Goal: Task Accomplishment & Management: Complete application form

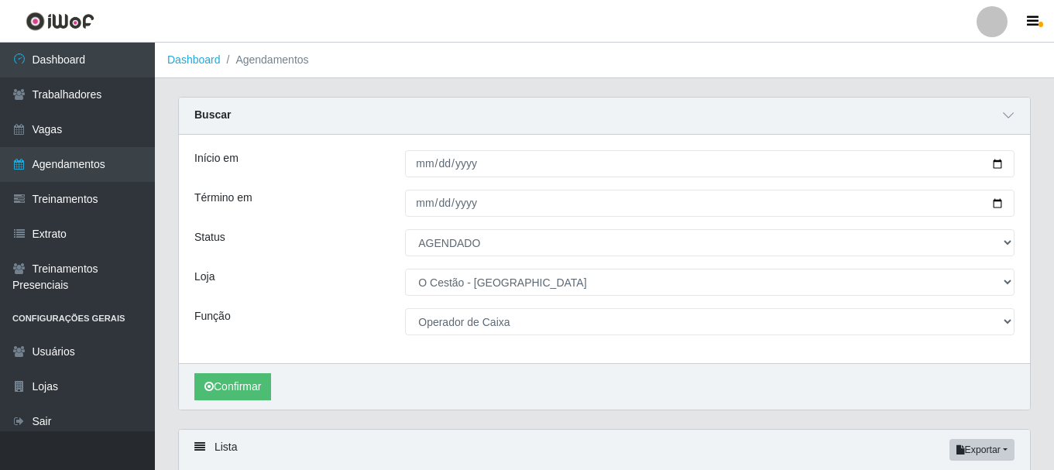
select select "AGENDADO"
select select "238"
select select "22"
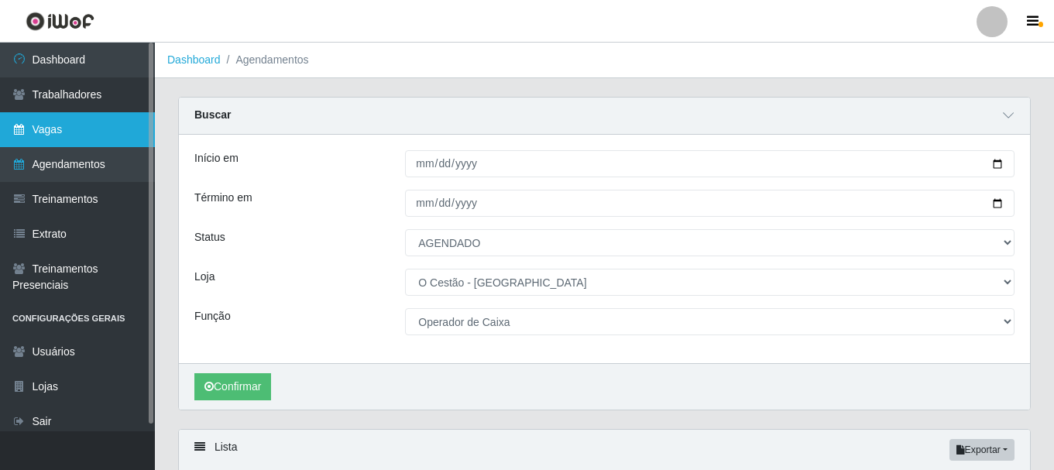
click at [60, 134] on link "Vagas" at bounding box center [77, 129] width 155 height 35
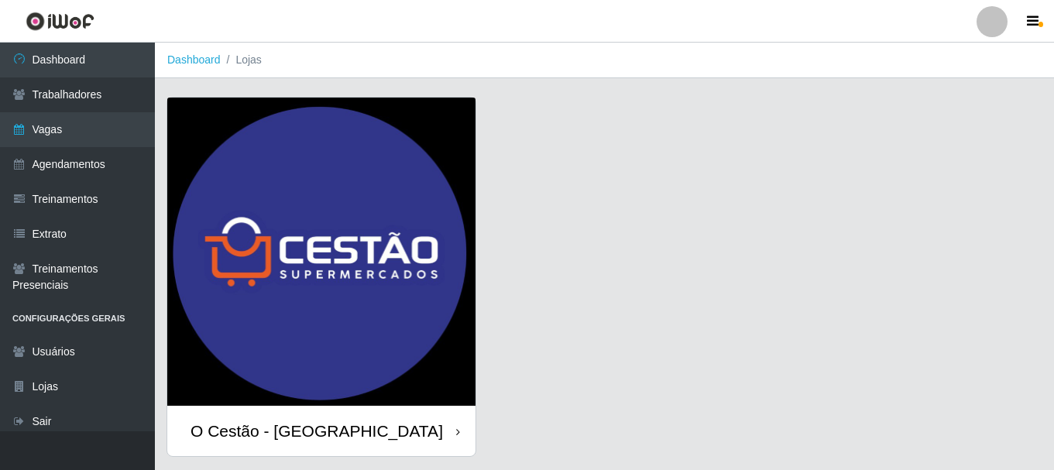
scroll to position [44, 0]
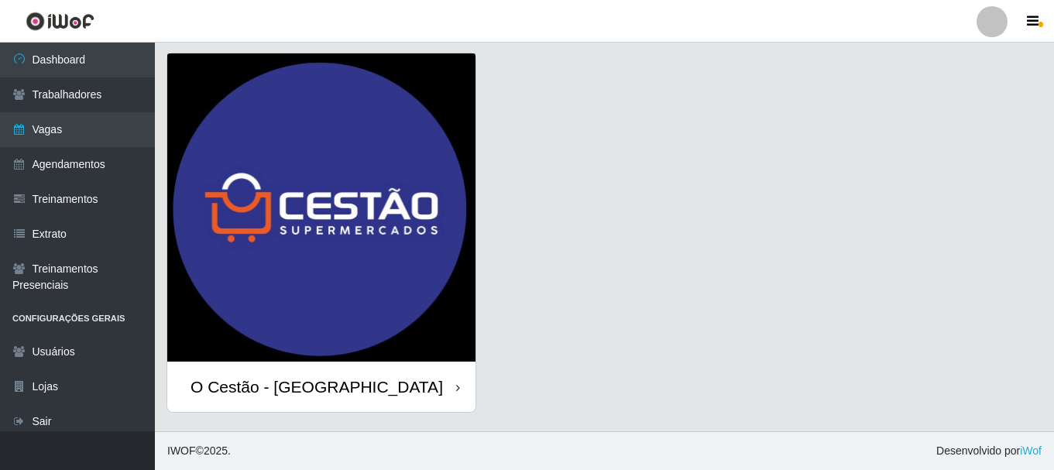
click at [251, 387] on div "O Cestão - [GEOGRAPHIC_DATA]" at bounding box center [317, 386] width 253 height 19
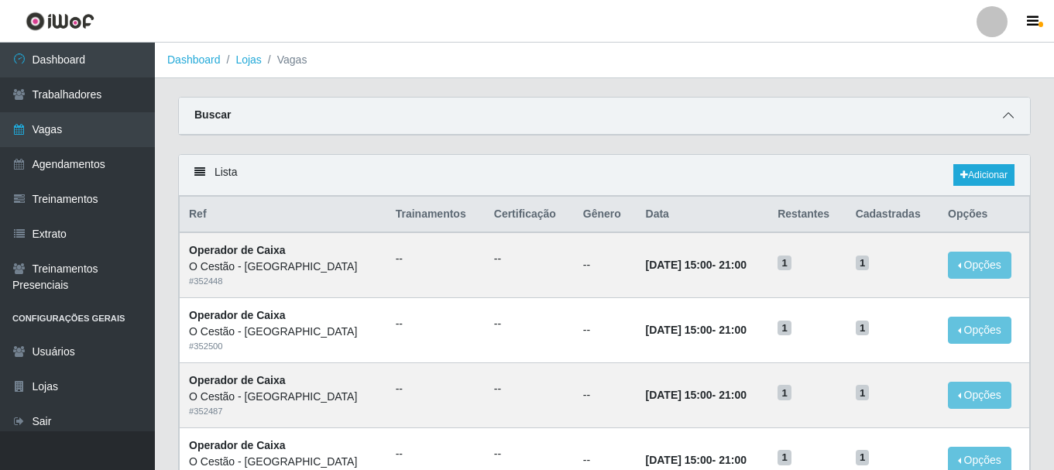
click at [1006, 115] on icon at bounding box center [1008, 115] width 11 height 11
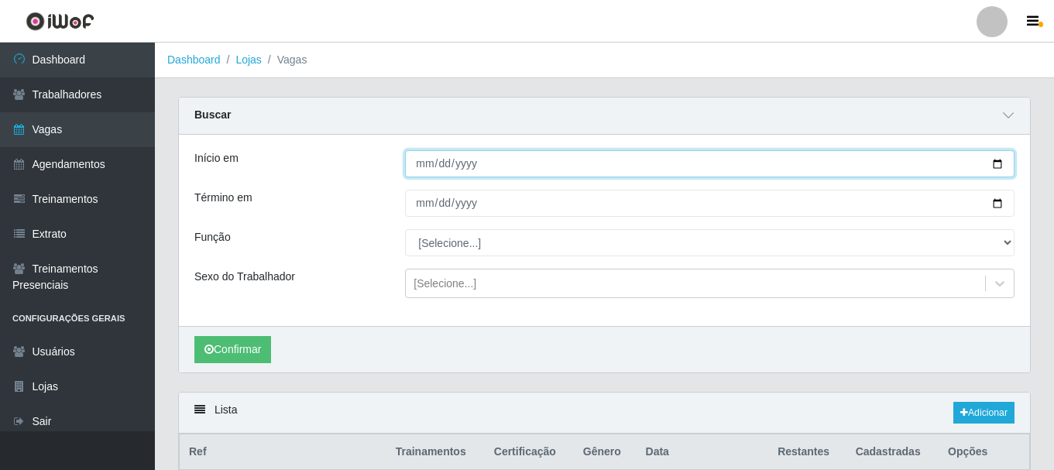
click at [424, 163] on input "Início em" at bounding box center [710, 163] width 610 height 27
type input "[DATE]"
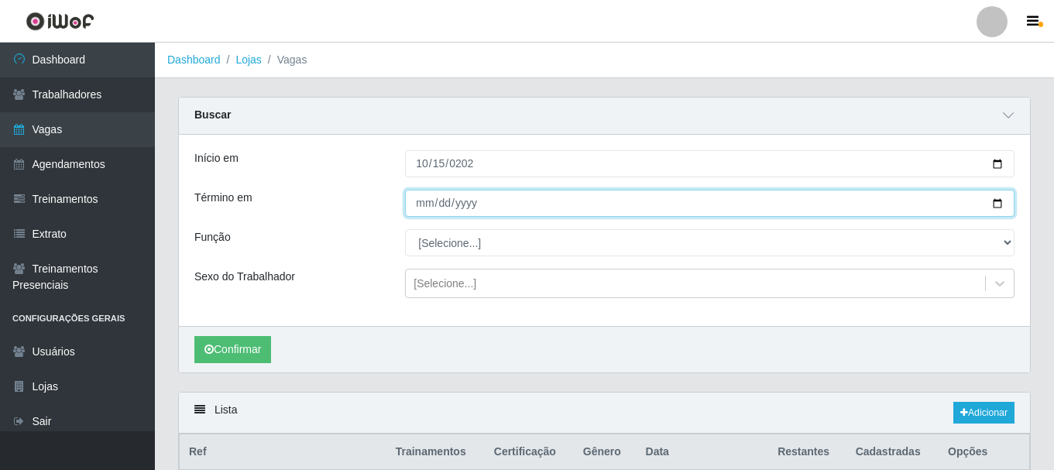
click at [420, 206] on input "Término em" at bounding box center [710, 203] width 610 height 27
type input "[DATE]"
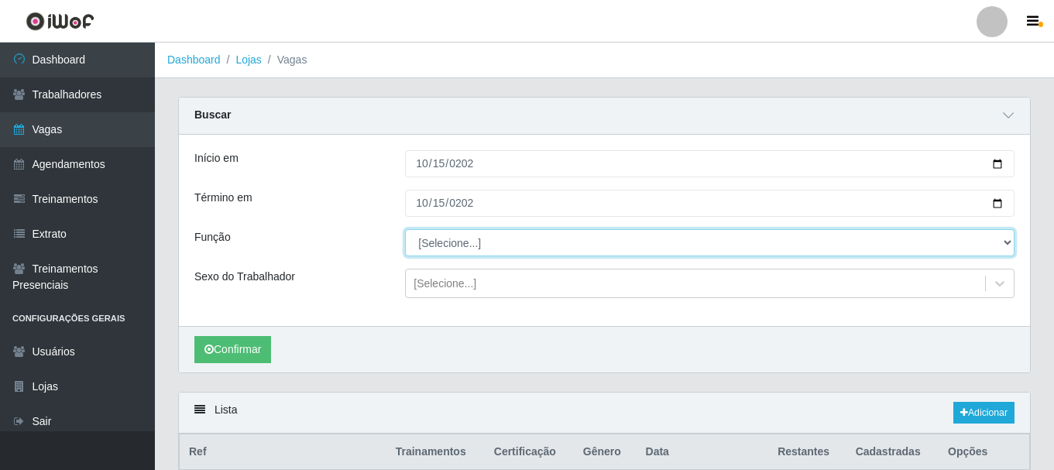
click at [440, 249] on select "[Selecione...] ASG ASG + ASG ++ Auxiliar de Estoque Auxiliar de Estoque + Auxil…" at bounding box center [710, 242] width 610 height 27
select select "22"
click at [405, 230] on select "[Selecione...] ASG ASG + ASG ++ Auxiliar de Estoque Auxiliar de Estoque + Auxil…" at bounding box center [710, 242] width 610 height 27
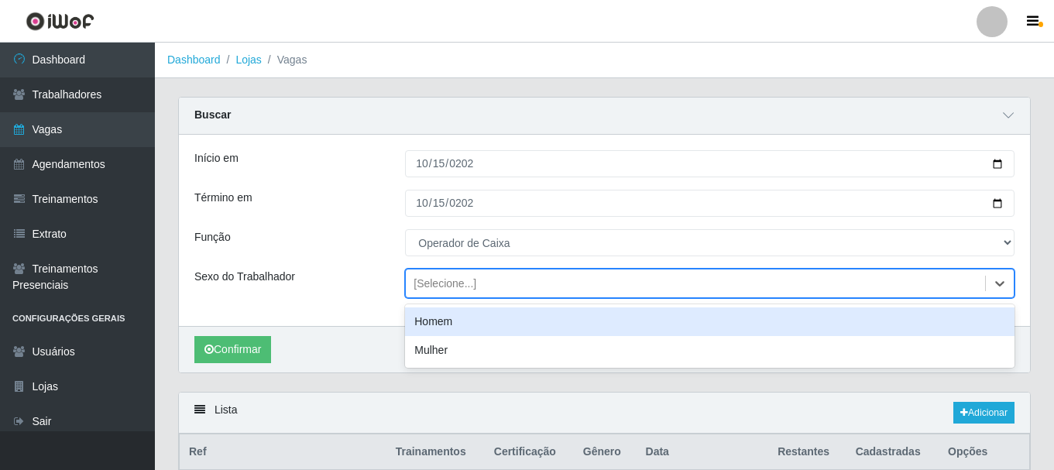
click at [445, 280] on div "[Selecione...]" at bounding box center [445, 284] width 63 height 16
drag, startPoint x: 324, startPoint y: 272, endPoint x: 308, endPoint y: 319, distance: 50.0
click at [324, 275] on div "Sexo do Trabalhador" at bounding box center [288, 283] width 211 height 29
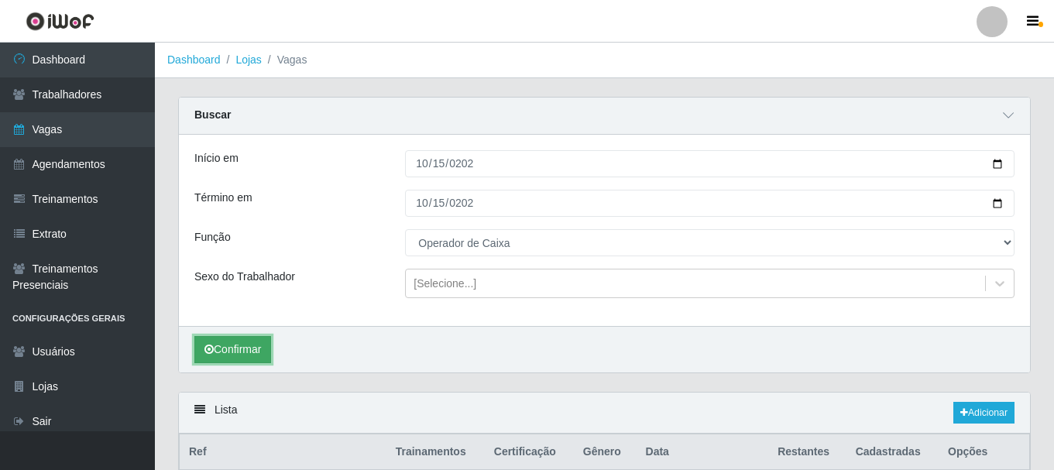
click at [249, 357] on button "Confirmar" at bounding box center [232, 349] width 77 height 27
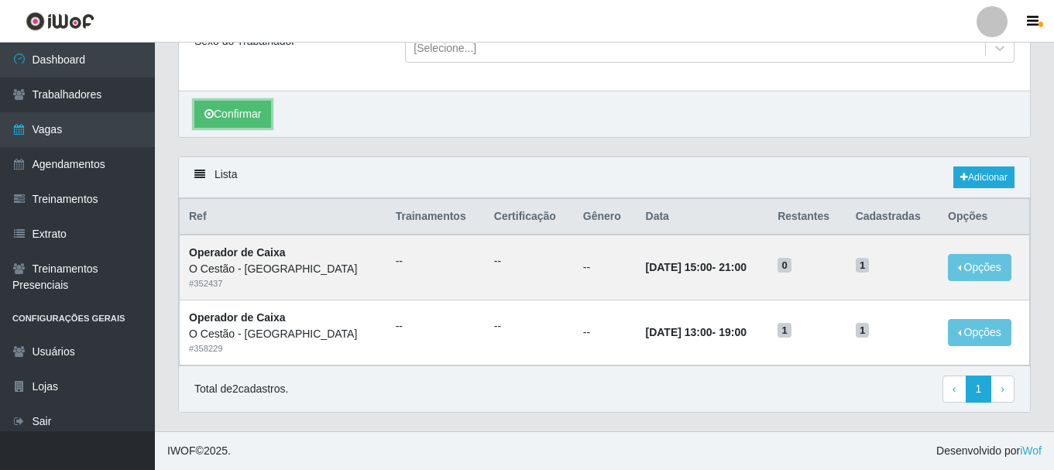
scroll to position [236, 0]
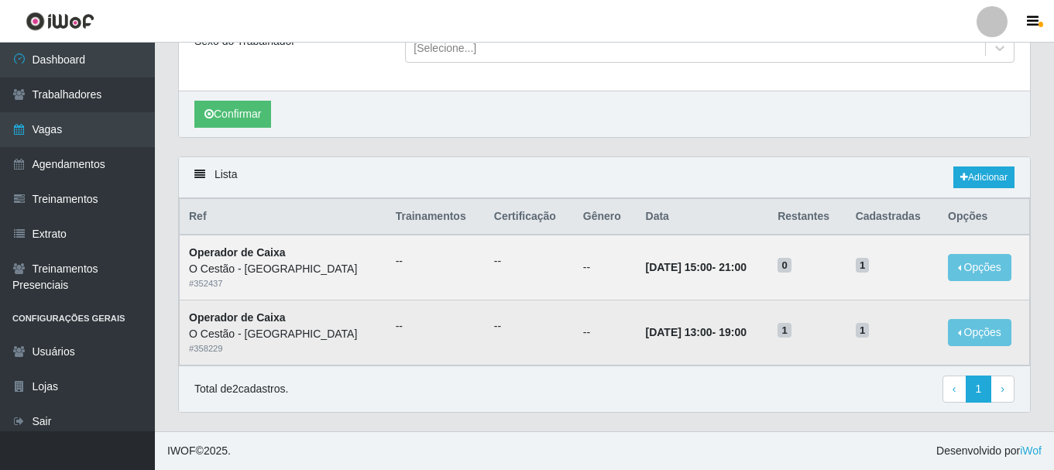
click at [646, 335] on time "[DATE] 13:00" at bounding box center [679, 332] width 67 height 12
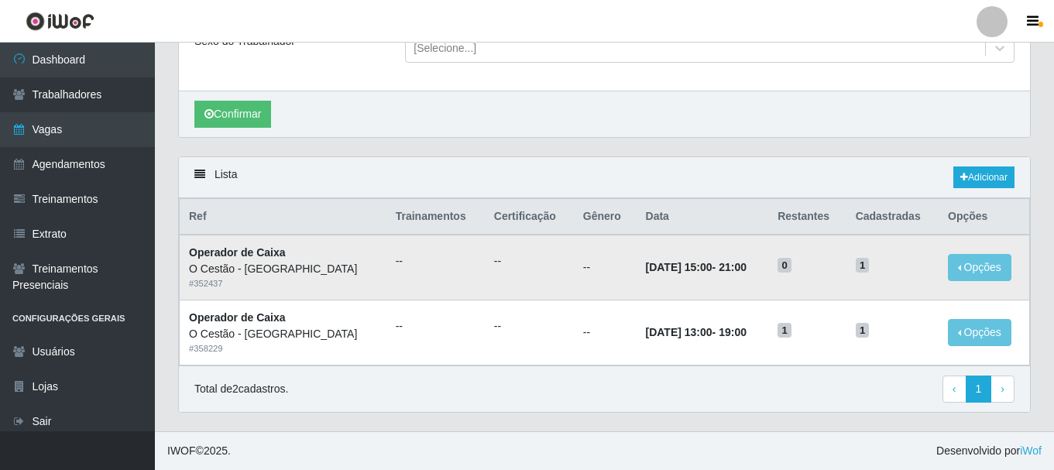
click at [222, 270] on div "O Cestão - [GEOGRAPHIC_DATA]" at bounding box center [283, 269] width 188 height 16
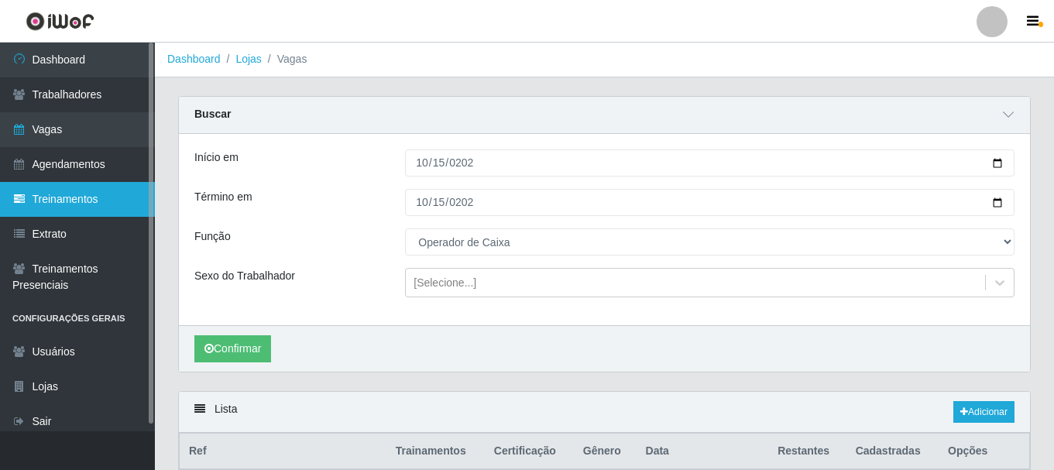
scroll to position [0, 0]
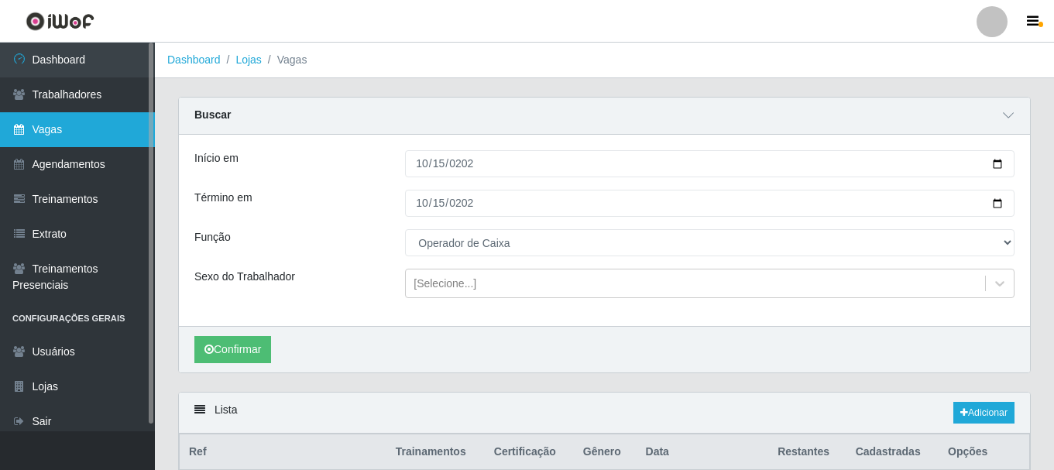
click at [45, 126] on link "Vagas" at bounding box center [77, 129] width 155 height 35
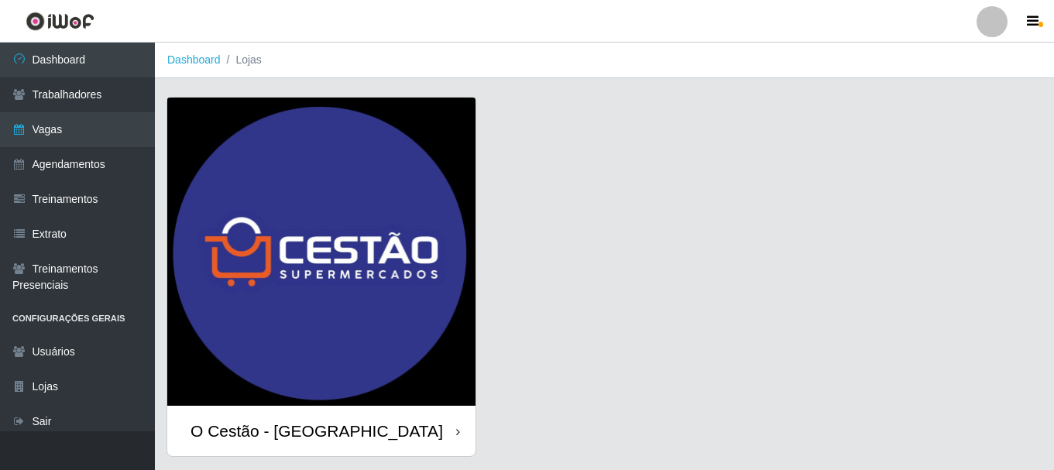
click at [299, 436] on div "O Cestão - [GEOGRAPHIC_DATA]" at bounding box center [317, 430] width 253 height 19
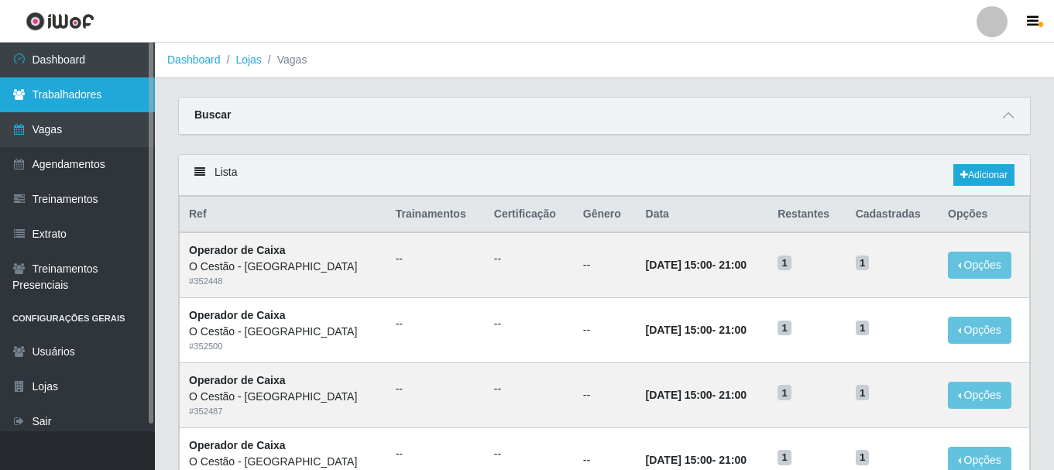
click at [59, 93] on link "Trabalhadores" at bounding box center [77, 94] width 155 height 35
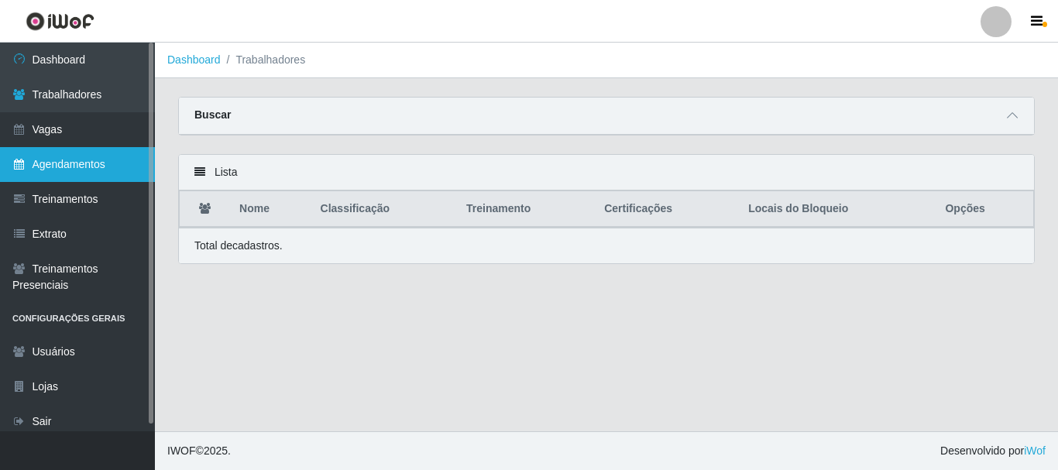
click at [55, 159] on link "Agendamentos" at bounding box center [77, 164] width 155 height 35
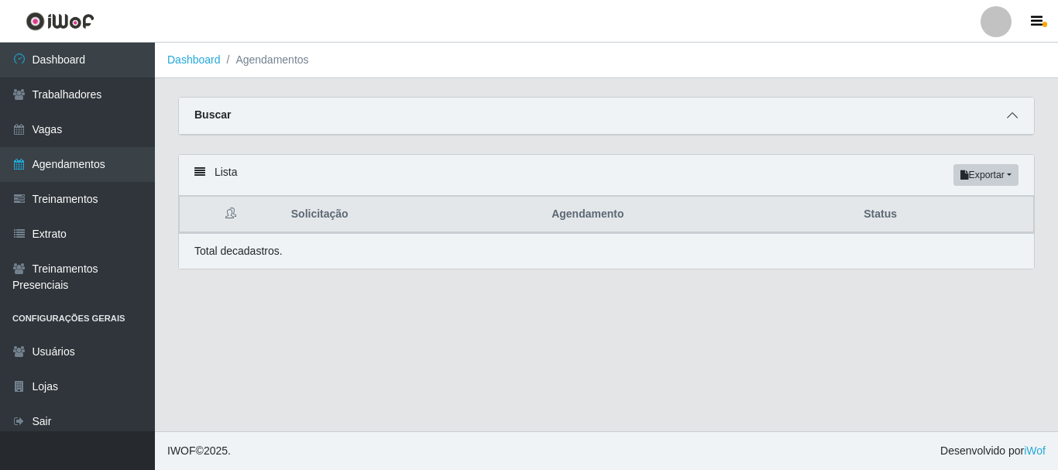
click at [1016, 121] on icon at bounding box center [1012, 115] width 11 height 11
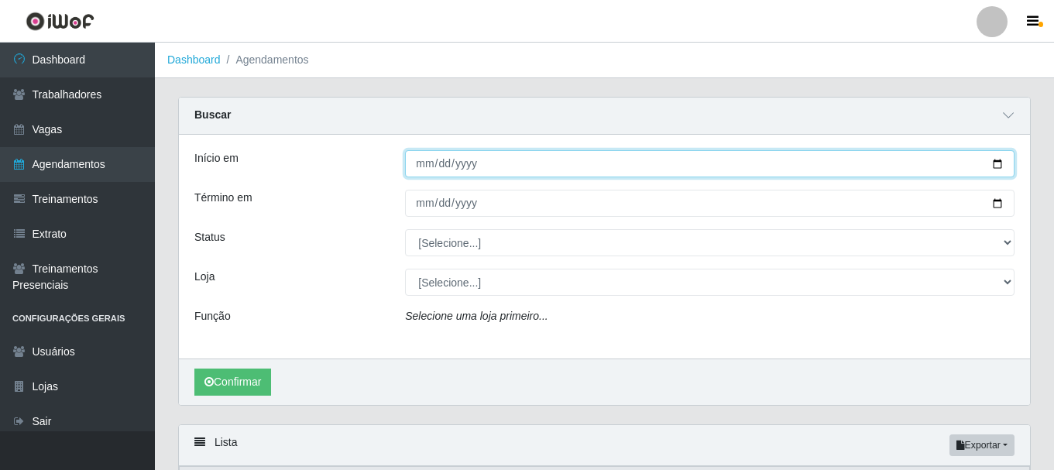
click at [419, 167] on input "Início em" at bounding box center [710, 163] width 610 height 27
type input "[DATE]"
click at [194, 369] on button "Confirmar" at bounding box center [232, 382] width 77 height 27
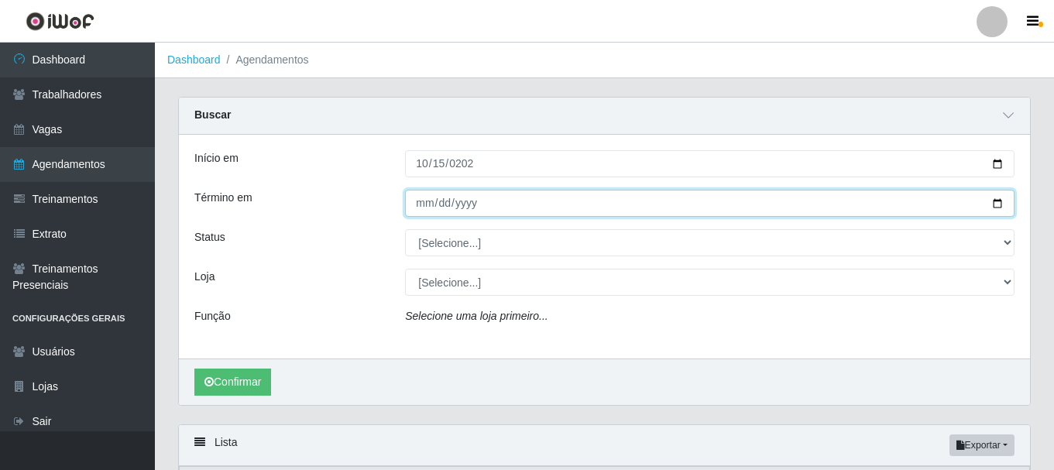
click at [426, 205] on input "Término em" at bounding box center [710, 203] width 610 height 27
type input "202255-10-15"
type input "[DATE]"
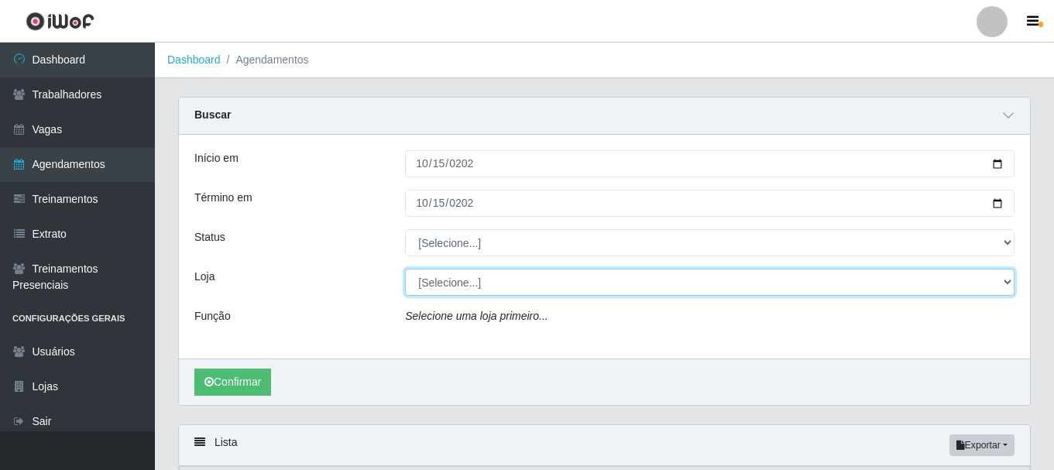
drag, startPoint x: 518, startPoint y: 273, endPoint x: 514, endPoint y: 265, distance: 9.4
click at [519, 273] on select "[Selecione...] O Cestão - [GEOGRAPHIC_DATA]" at bounding box center [710, 282] width 610 height 27
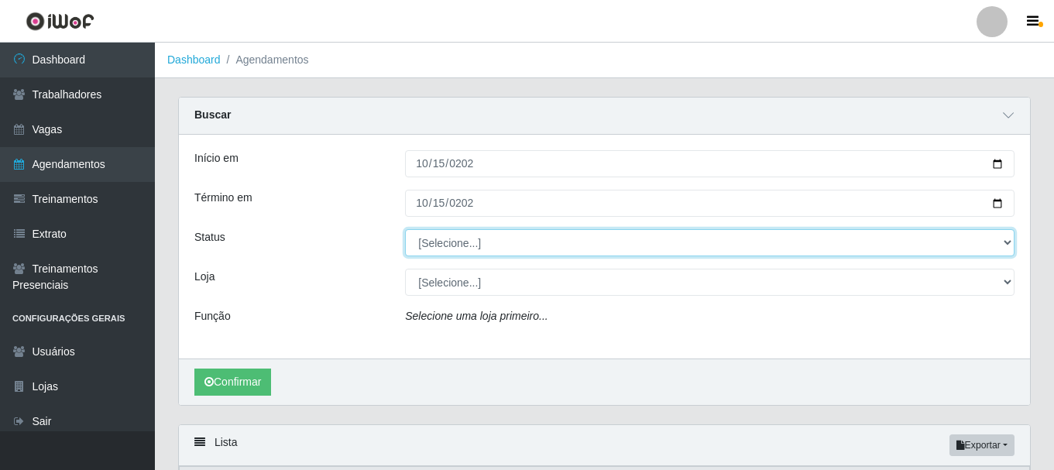
click at [480, 235] on select "[Selecione...] AGENDADO AGUARDANDO LIBERAR EM ANDAMENTO EM REVISÃO FINALIZADO C…" at bounding box center [710, 242] width 610 height 27
select select "AGENDADO"
click at [405, 230] on select "[Selecione...] AGENDADO AGUARDANDO LIBERAR EM ANDAMENTO EM REVISÃO FINALIZADO C…" at bounding box center [710, 242] width 610 height 27
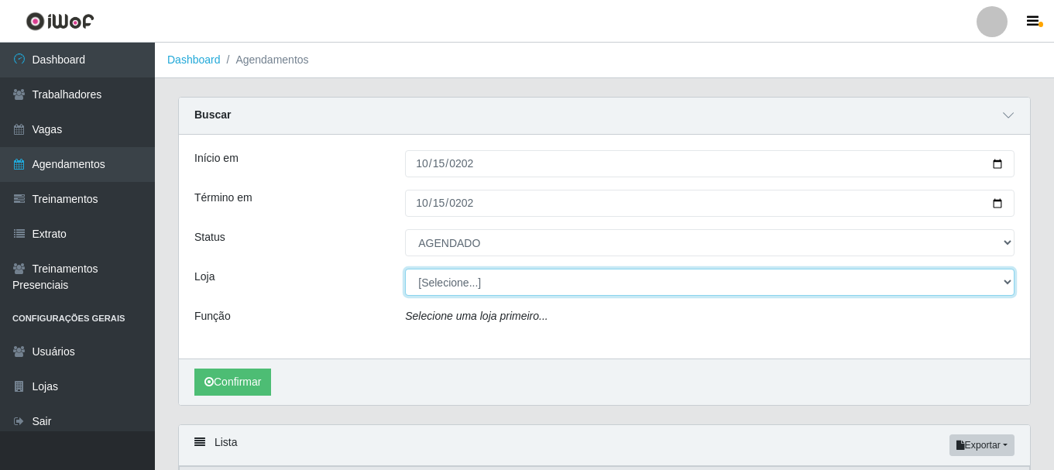
click at [475, 287] on select "[Selecione...] O Cestão - [GEOGRAPHIC_DATA]" at bounding box center [710, 282] width 610 height 27
select select "238"
click at [405, 270] on select "[Selecione...] O Cestão - [GEOGRAPHIC_DATA]" at bounding box center [710, 282] width 610 height 27
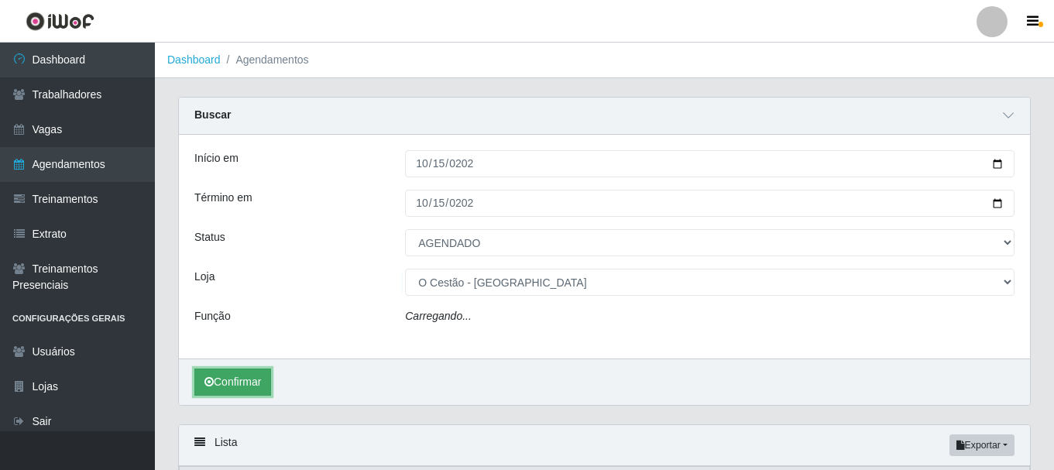
click at [222, 374] on button "Confirmar" at bounding box center [232, 382] width 77 height 27
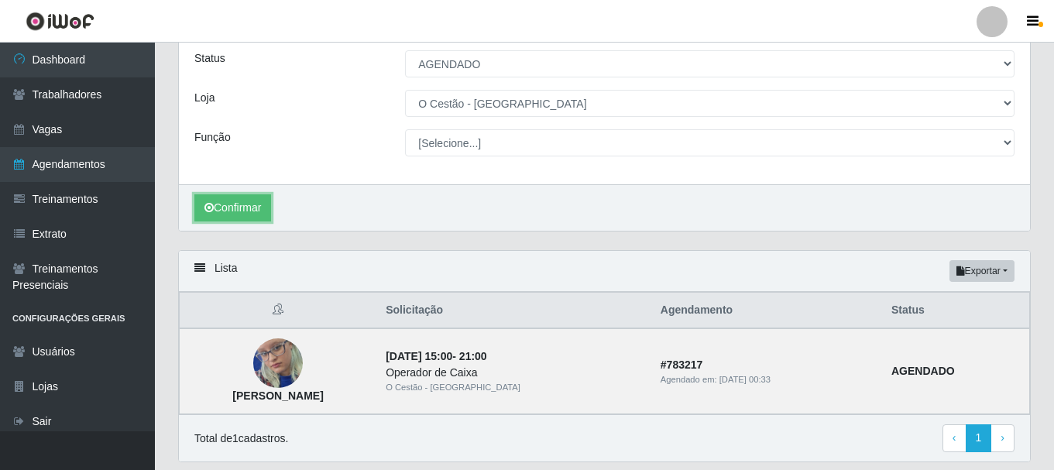
scroll to position [229, 0]
